Goal: Information Seeking & Learning: Learn about a topic

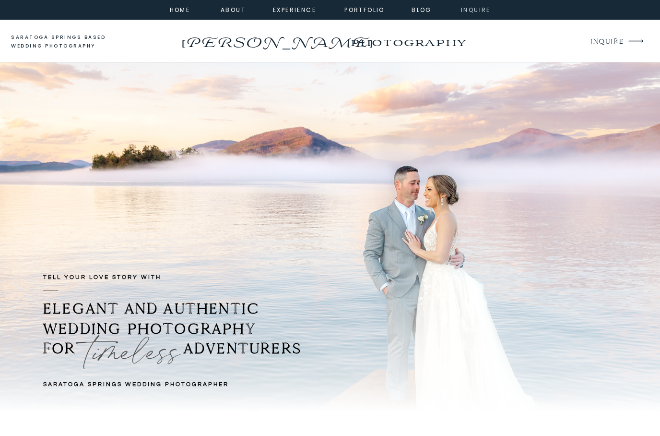
click at [469, 8] on nav "inquire" at bounding box center [476, 9] width 35 height 9
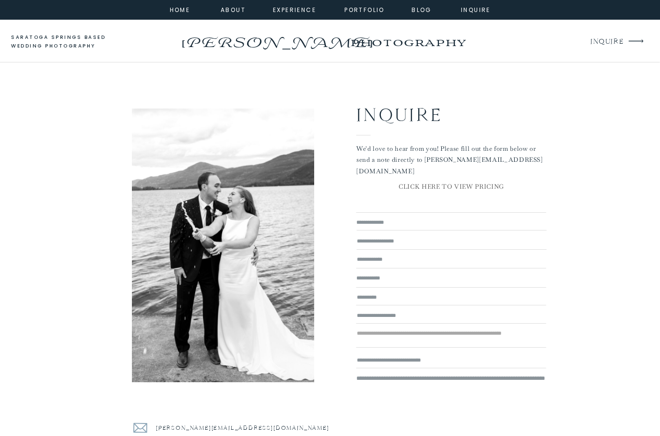
click at [231, 15] on div at bounding box center [330, 10] width 660 height 20
click at [229, 10] on nav "about" at bounding box center [232, 9] width 22 height 9
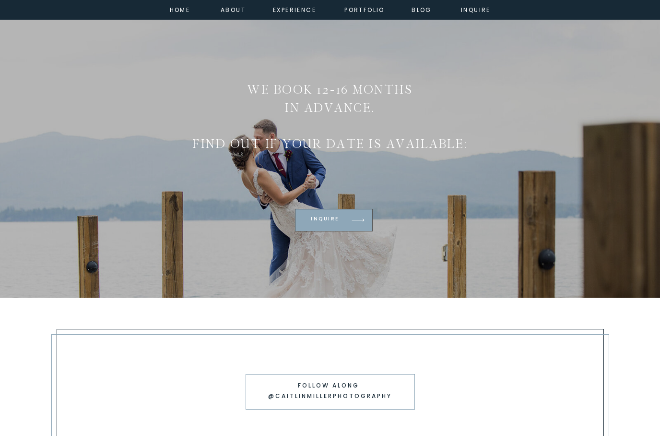
scroll to position [3017, 0]
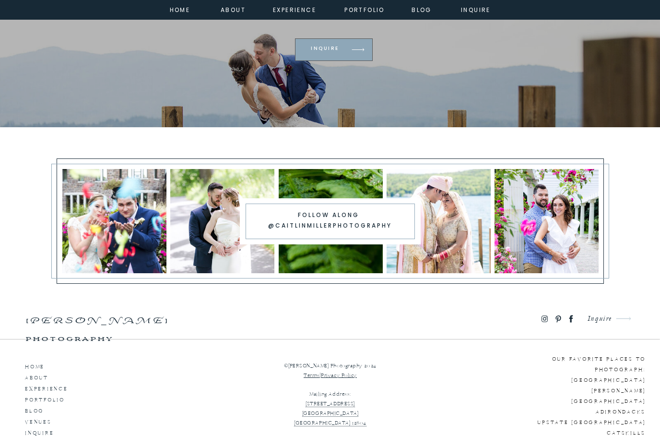
click at [54, 386] on p "experience" at bounding box center [52, 387] width 55 height 9
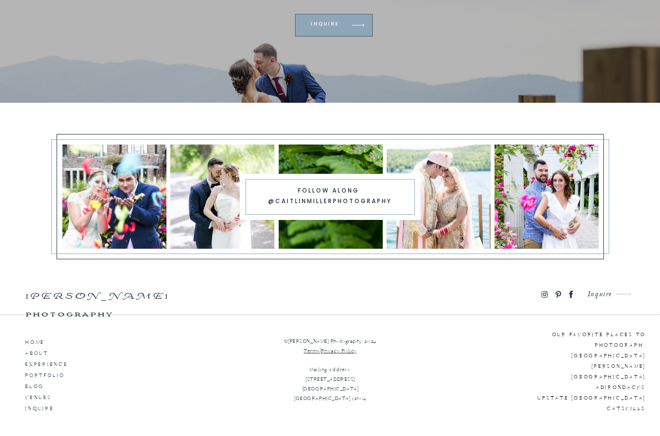
scroll to position [3056, 0]
